Goal: Transaction & Acquisition: Purchase product/service

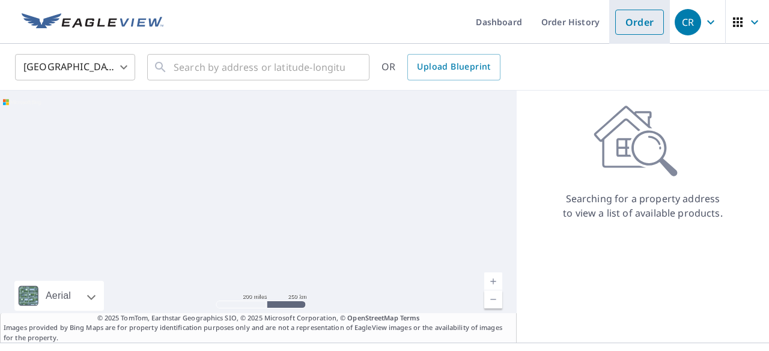
click at [622, 25] on link "Order" at bounding box center [639, 22] width 49 height 25
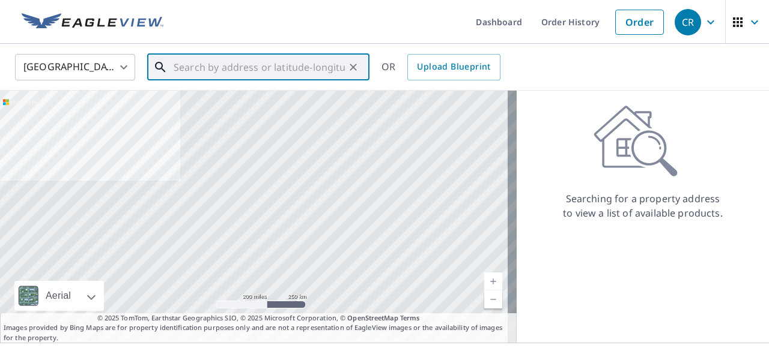
paste input "[STREET_ADDRESS][PERSON_NAME]"
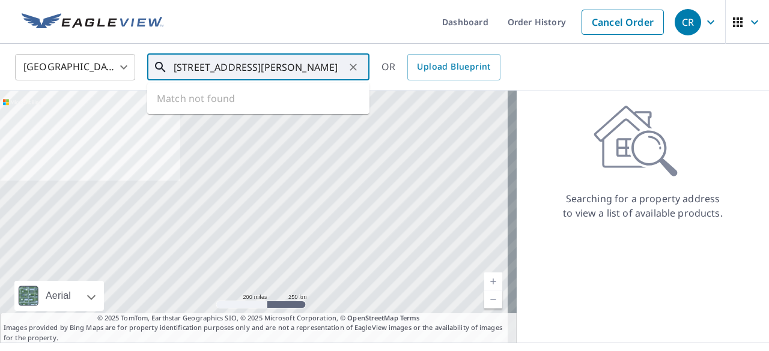
scroll to position [0, 47]
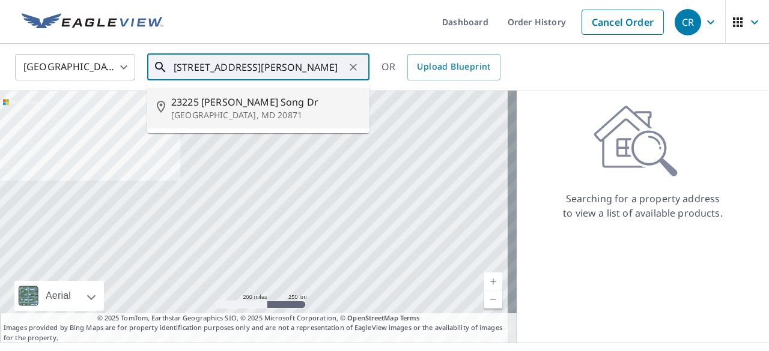
click at [243, 108] on span "23225 [PERSON_NAME] Song Dr" at bounding box center [265, 102] width 189 height 14
type input "[STREET_ADDRESS][PERSON_NAME][PERSON_NAME]"
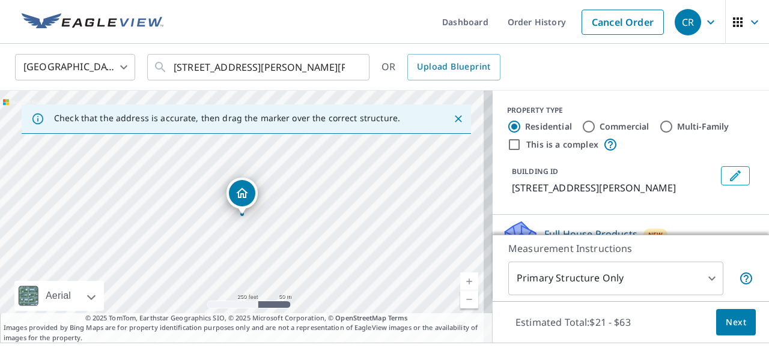
scroll to position [60, 0]
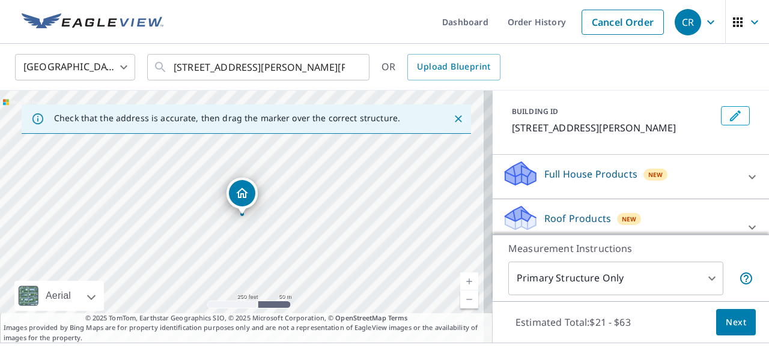
click at [662, 287] on body "CR CR Dashboard Order History Cancel Order CR [GEOGRAPHIC_DATA] [GEOGRAPHIC_DAT…" at bounding box center [384, 175] width 769 height 351
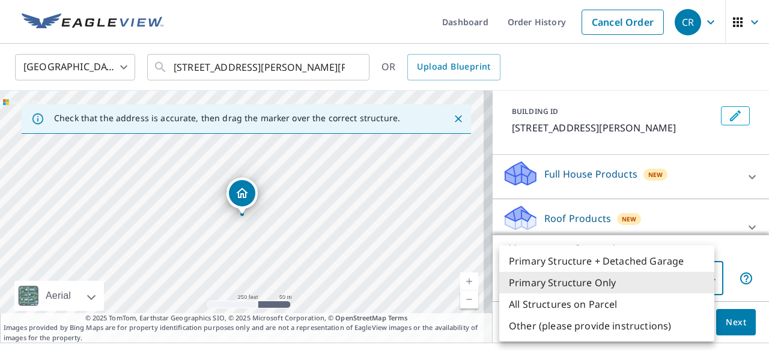
click at [658, 286] on li "Primary Structure Only" at bounding box center [606, 283] width 215 height 22
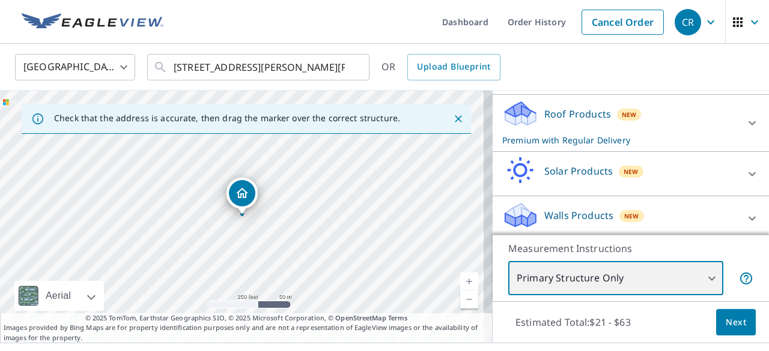
scroll to position [180, 0]
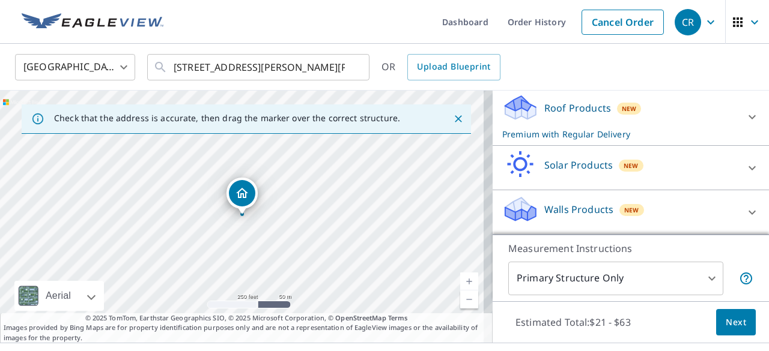
click at [597, 127] on div "Roof Products New Premium with Regular Delivery" at bounding box center [619, 117] width 235 height 47
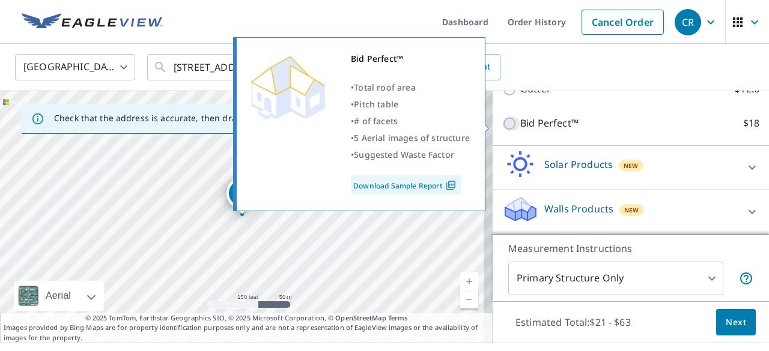
click at [504, 122] on input "Bid Perfect™ $18" at bounding box center [511, 124] width 18 height 14
checkbox input "true"
checkbox input "false"
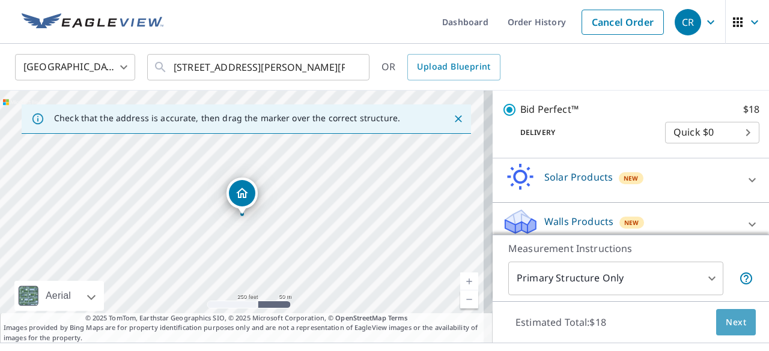
click at [726, 321] on span "Next" at bounding box center [736, 322] width 20 height 15
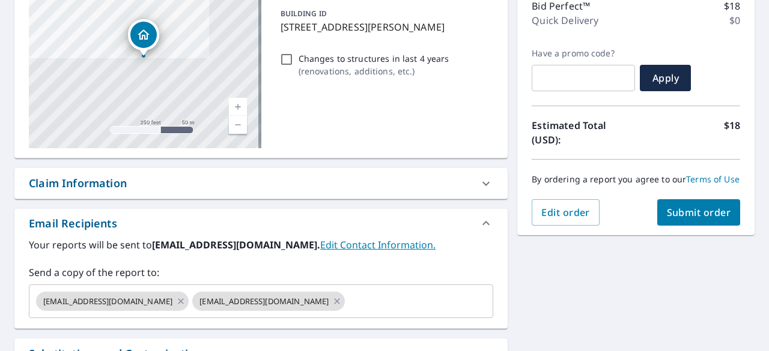
scroll to position [180, 0]
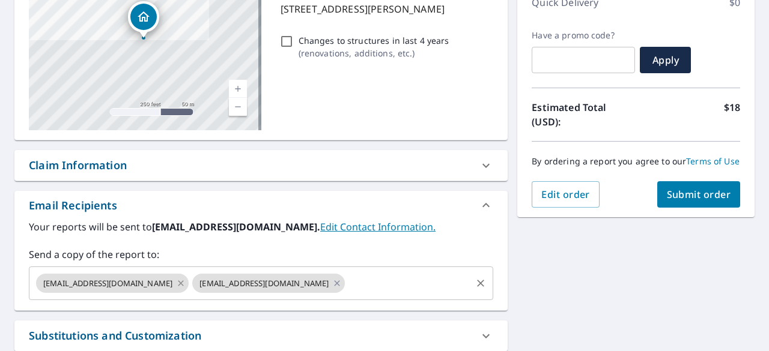
click at [176, 284] on icon at bounding box center [181, 283] width 10 height 13
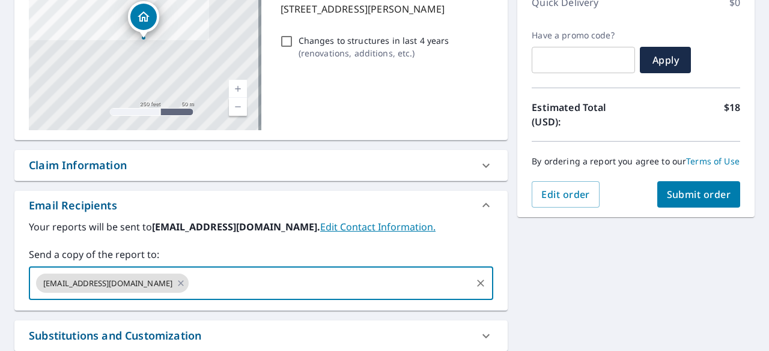
click at [190, 285] on input "text" at bounding box center [329, 283] width 279 height 23
click at [688, 201] on span "Submit order" at bounding box center [699, 194] width 64 height 13
